Goal: Transaction & Acquisition: Purchase product/service

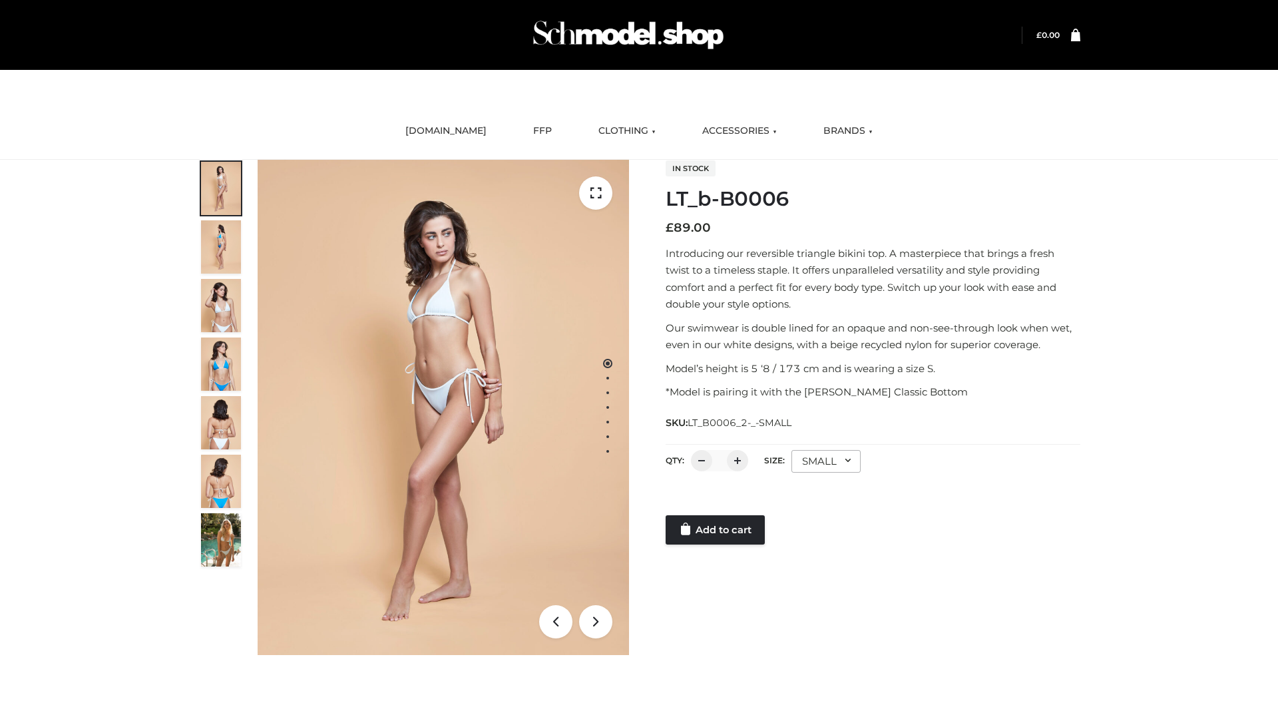
click at [716, 530] on link "Add to cart" at bounding box center [715, 529] width 99 height 29
